Goal: Information Seeking & Learning: Learn about a topic

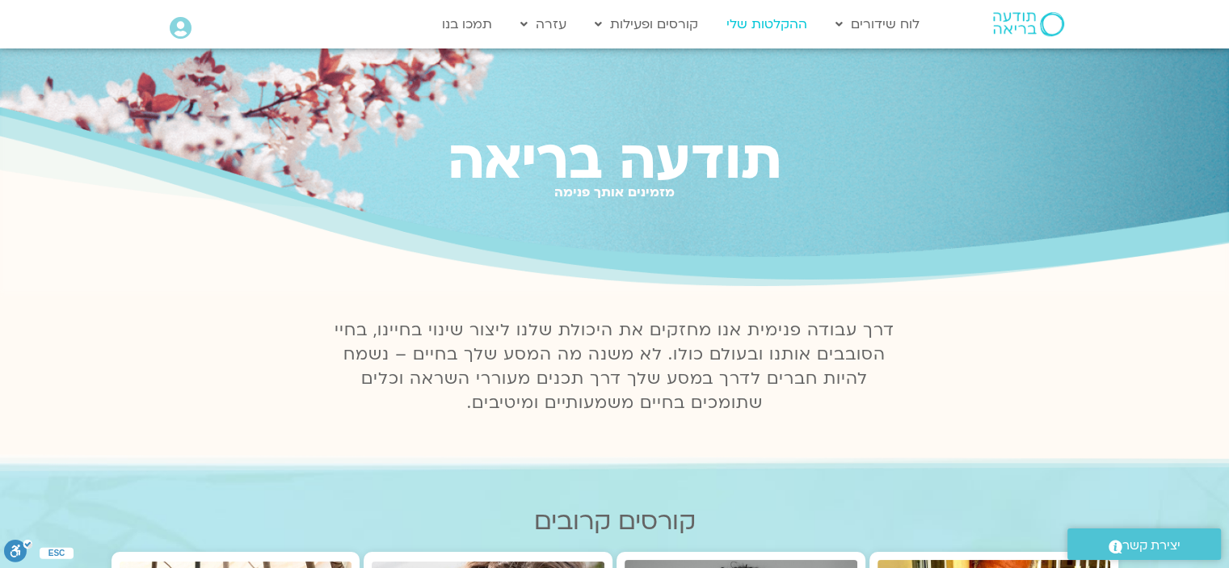
click at [769, 19] on link "ההקלטות שלי" at bounding box center [766, 24] width 97 height 31
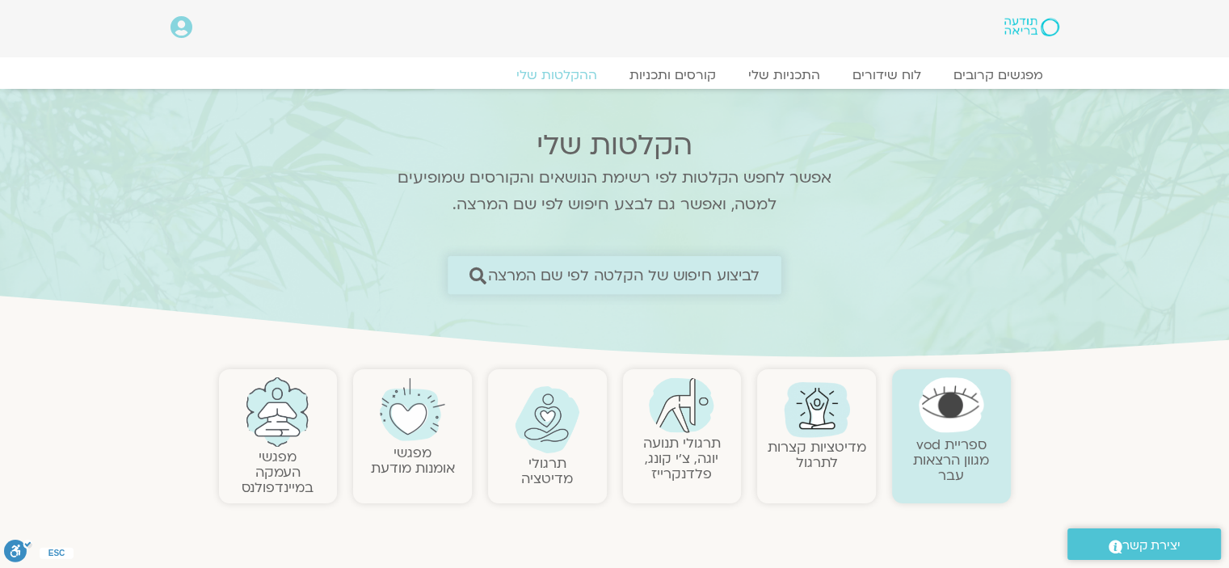
click at [721, 273] on span "לביצוע חיפוש של הקלטה לפי שם המרצה" at bounding box center [624, 275] width 272 height 17
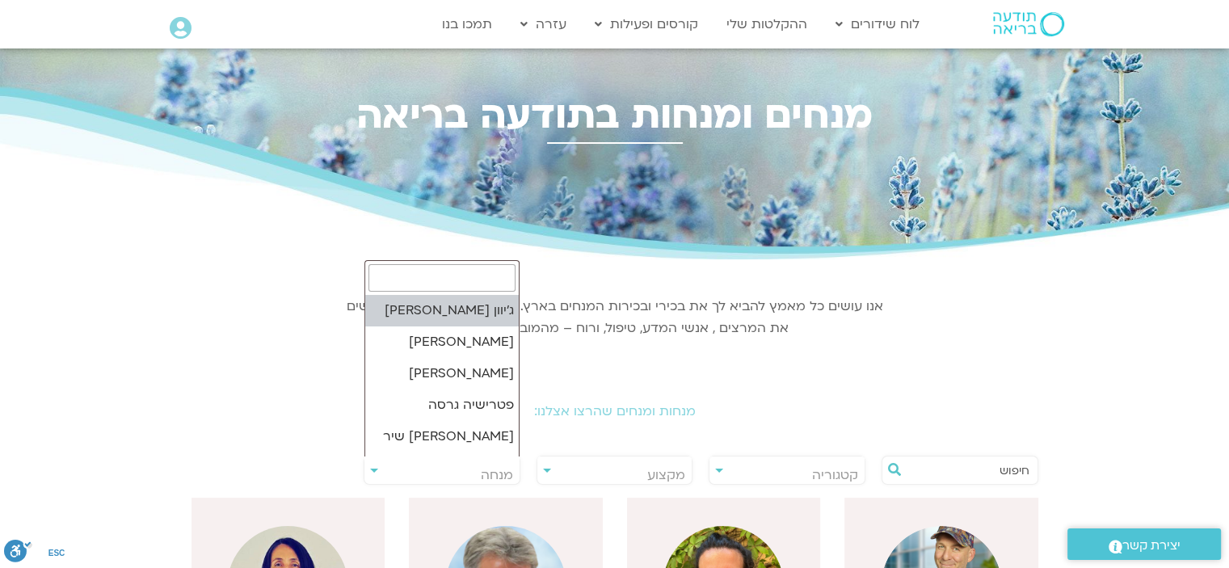
click at [374, 468] on span "מנחה" at bounding box center [441, 474] width 155 height 37
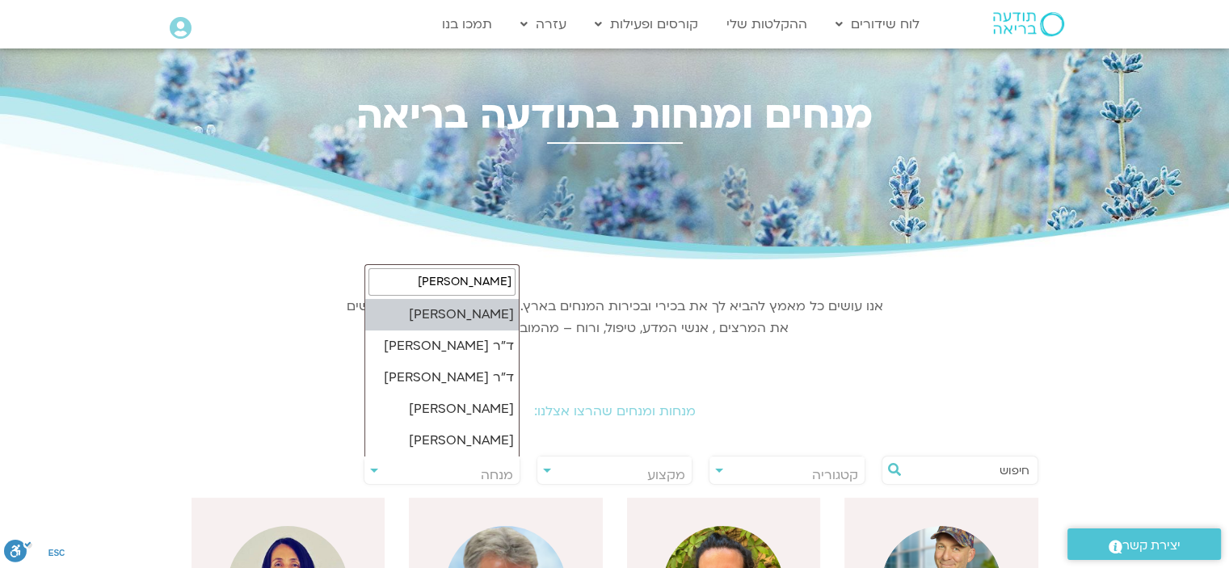
type input "ערן"
select select "******"
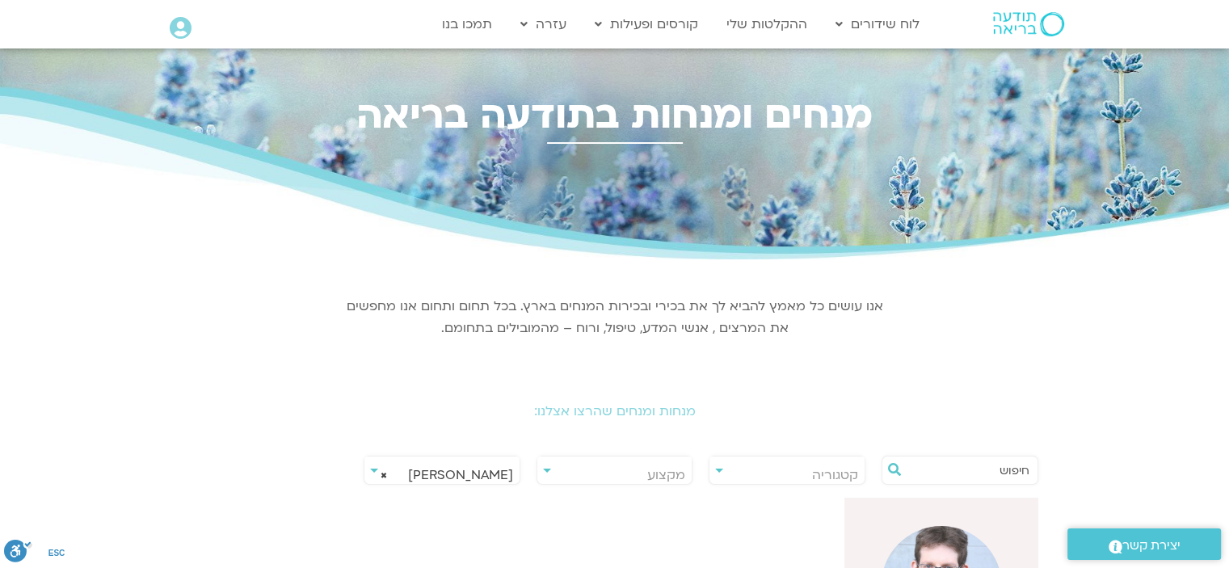
scroll to position [404, 0]
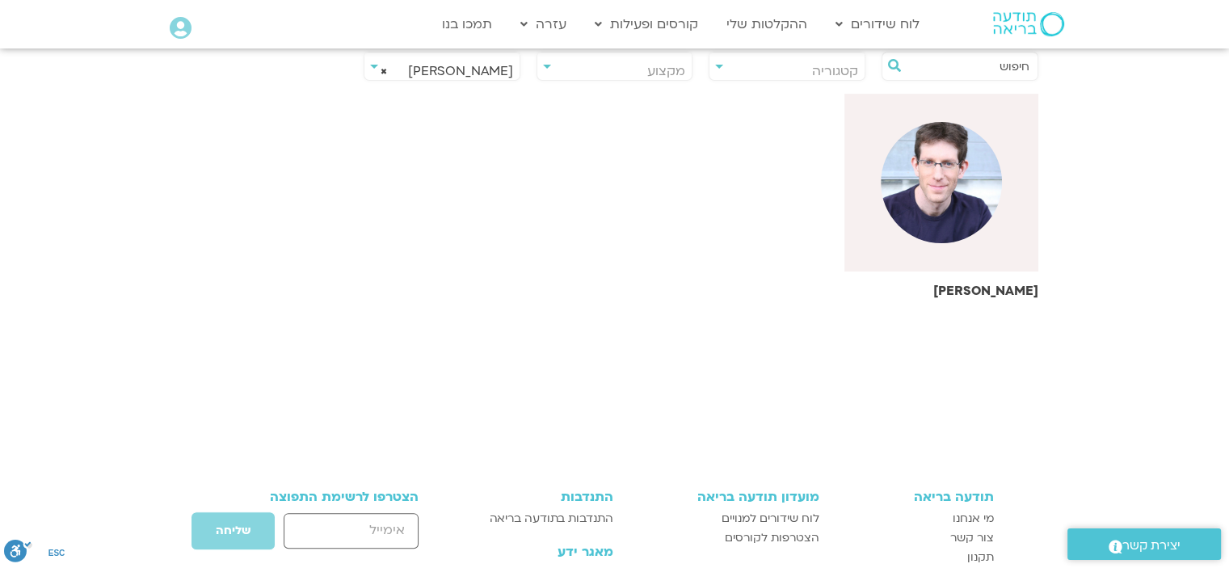
click at [973, 158] on img at bounding box center [941, 182] width 121 height 121
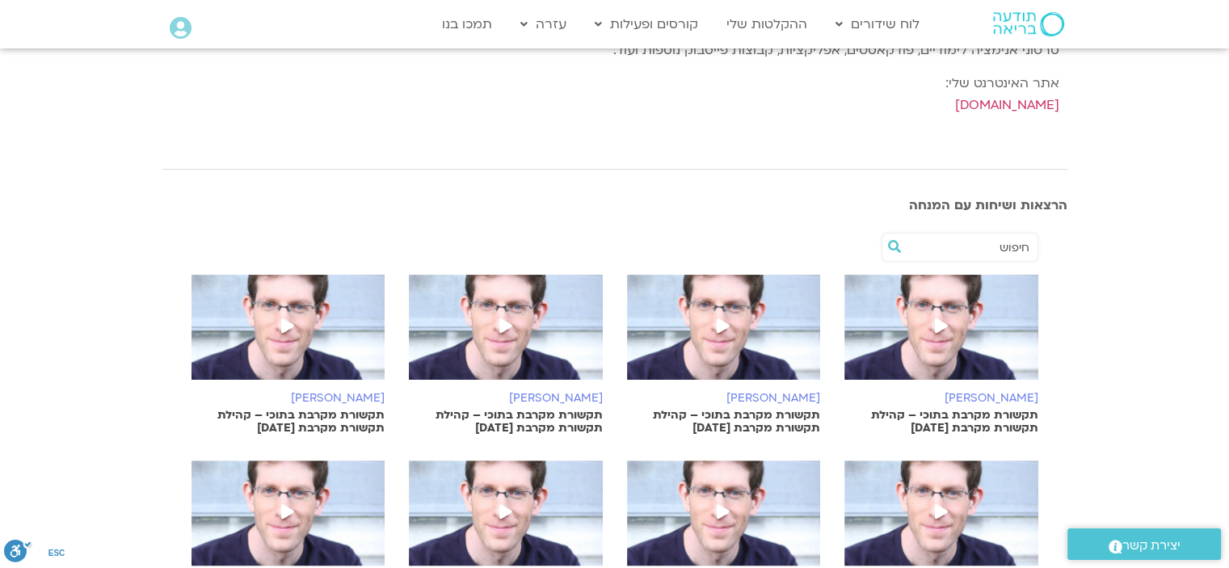
scroll to position [404, 0]
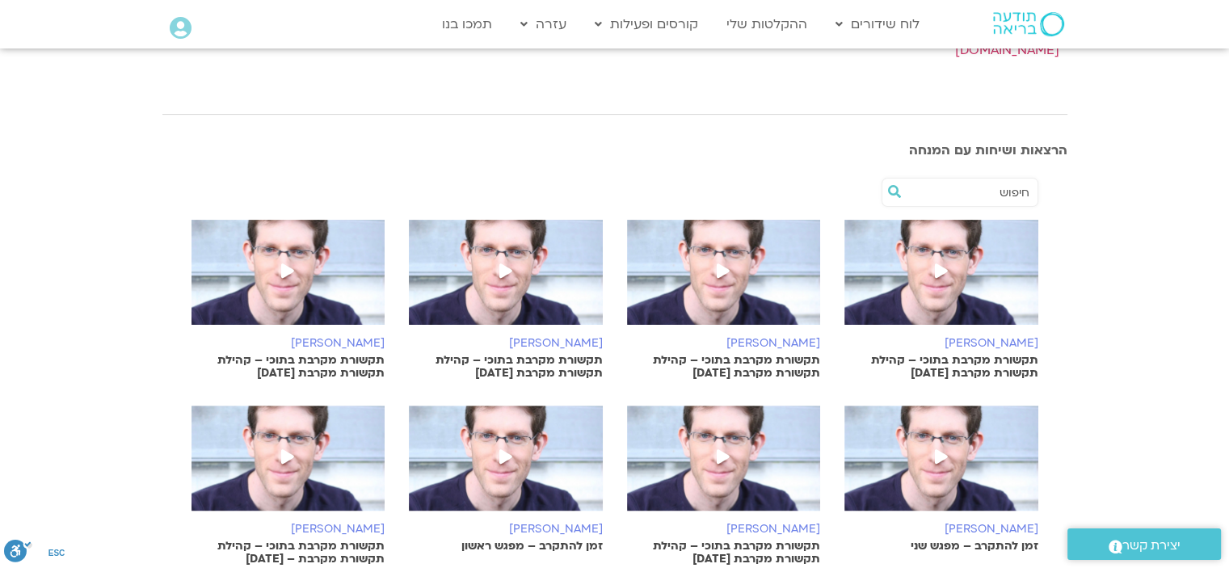
click at [933, 264] on span at bounding box center [941, 272] width 29 height 29
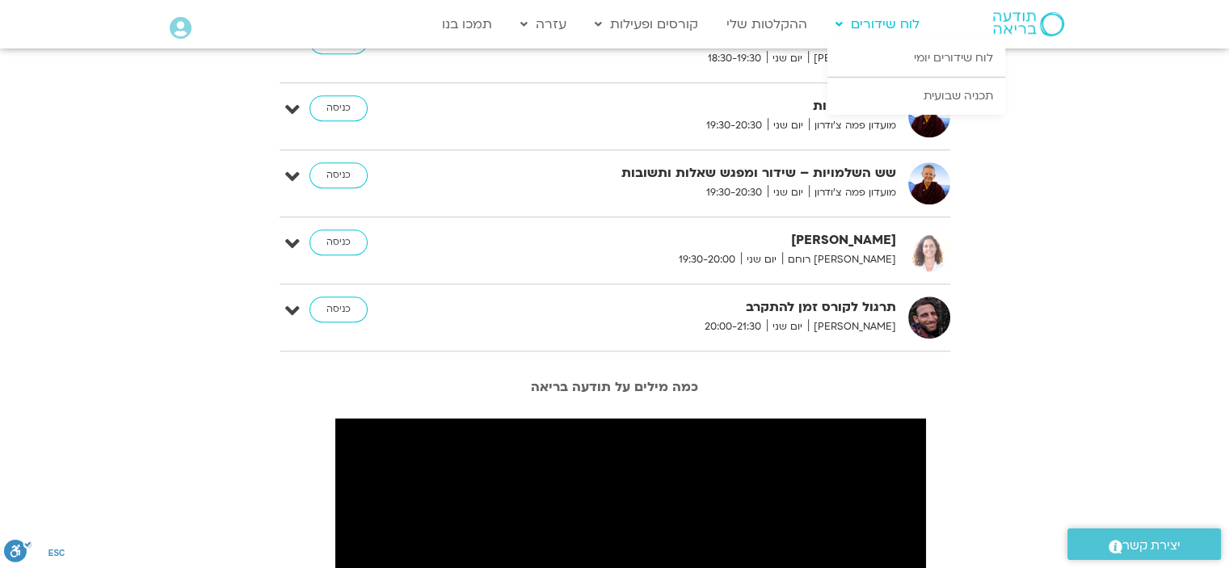
scroll to position [1131, 0]
